Goal: Check status

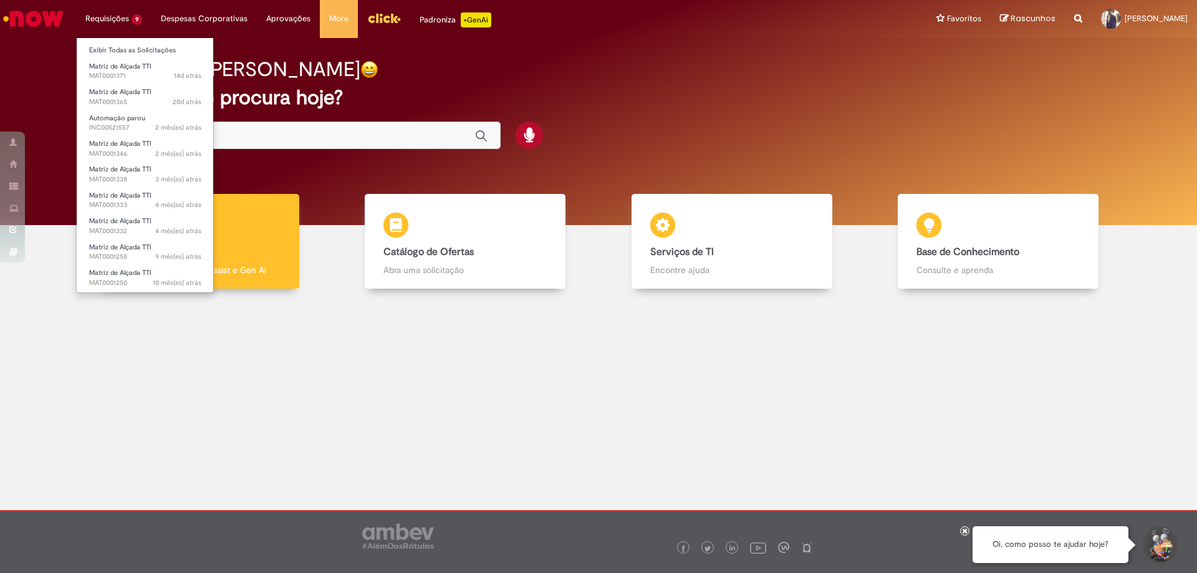
click at [118, 19] on li "Requisições 9 Exibir Todas as Solicitações Matriz de Alçada TTI 14d atrás 14 di…" at bounding box center [113, 18] width 75 height 37
click at [113, 19] on li "Requisições 9 Exibir Todas as Solicitações Matriz de Alçada TTI 14d atrás 14 di…" at bounding box center [113, 18] width 75 height 37
click at [117, 36] on li "Requisições 9 Exibir Todas as Solicitações Matriz de Alçada TTI 14d atrás 14 di…" at bounding box center [113, 18] width 75 height 37
click at [117, 44] on link "Exibir Todas as Solicitações" at bounding box center [145, 51] width 137 height 14
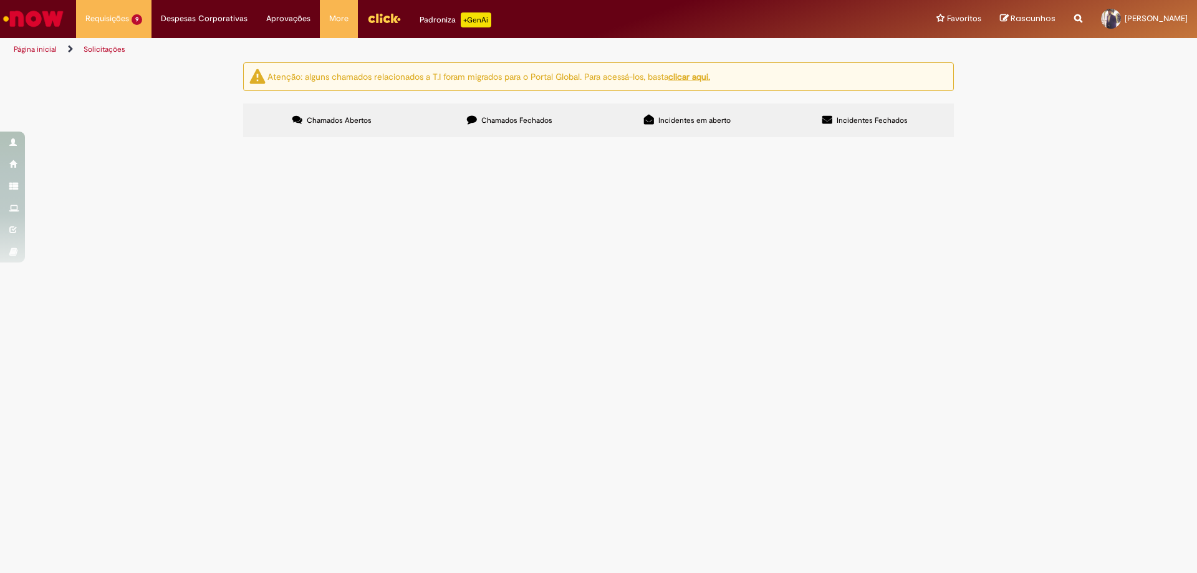
click at [0, 0] on section "Itens solicitados Exportar como PDF Exportar como Excel Exportar como CSV Itens…" at bounding box center [0, 0] width 0 height 0
click at [565, 131] on label "Chamados Fechados" at bounding box center [510, 120] width 178 height 34
click at [0, 0] on button at bounding box center [0, 0] width 0 height 0
click at [0, 0] on td at bounding box center [0, 0] width 0 height 0
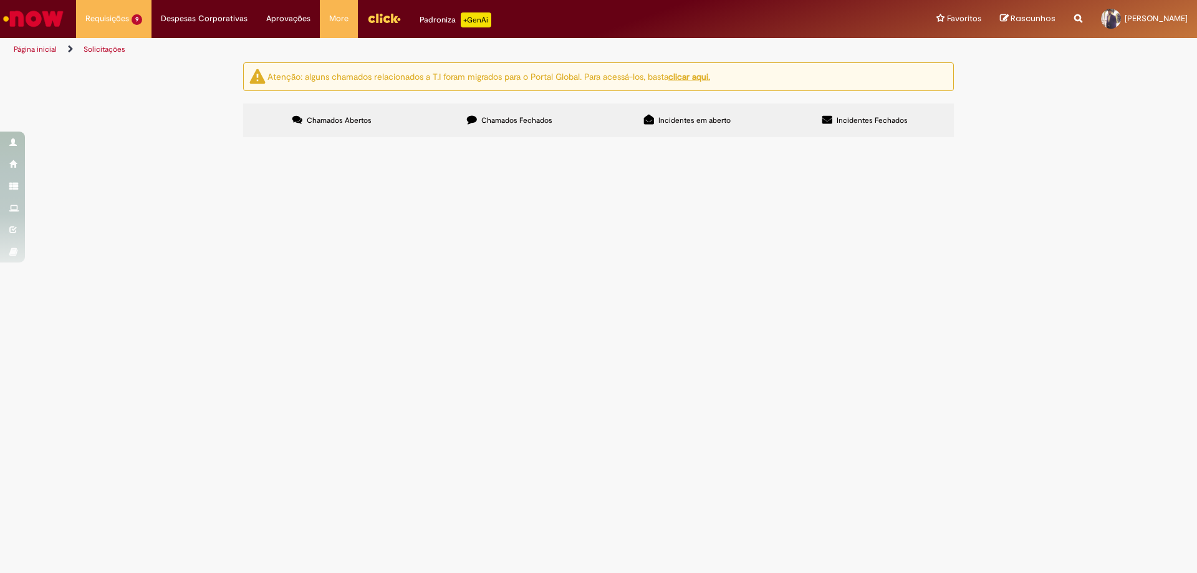
click at [0, 0] on span "SELO0002526" at bounding box center [0, 0] width 0 height 0
drag, startPoint x: 193, startPoint y: 279, endPoint x: 180, endPoint y: 389, distance: 111.0
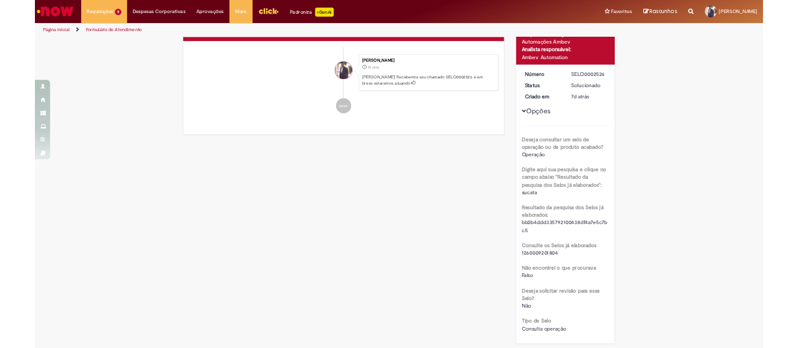
scroll to position [0, 0]
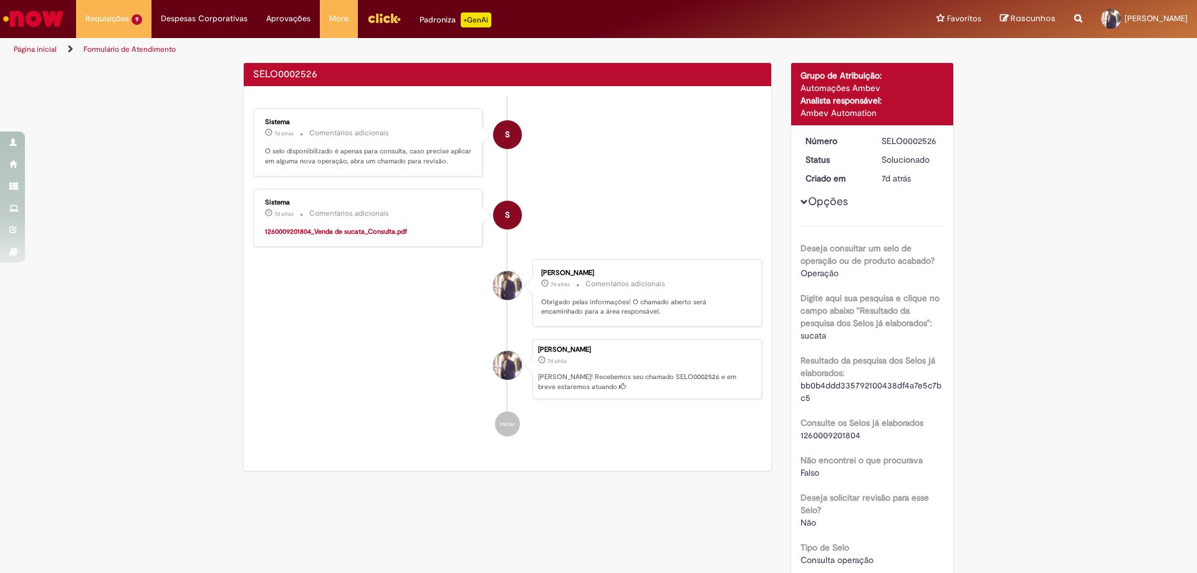
click at [381, 234] on strong "1260009201804_Venda de sucata_Consulta.pdf" at bounding box center [336, 231] width 142 height 9
